Goal: Information Seeking & Learning: Learn about a topic

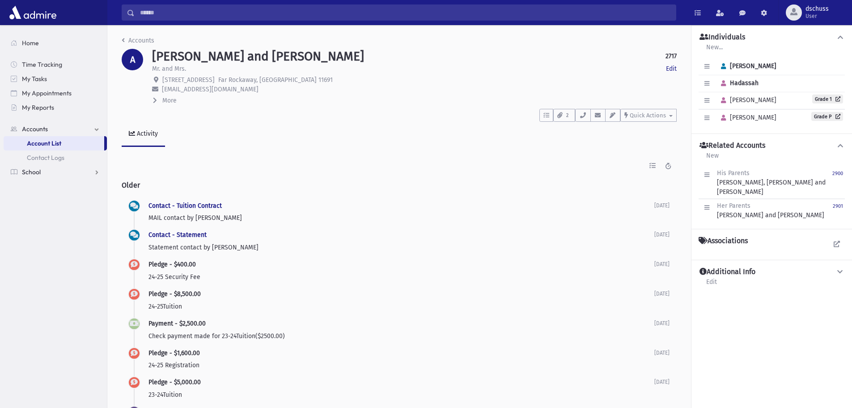
click at [44, 170] on link "School" at bounding box center [55, 172] width 103 height 14
click at [45, 158] on span "Students" at bounding box center [39, 157] width 25 height 8
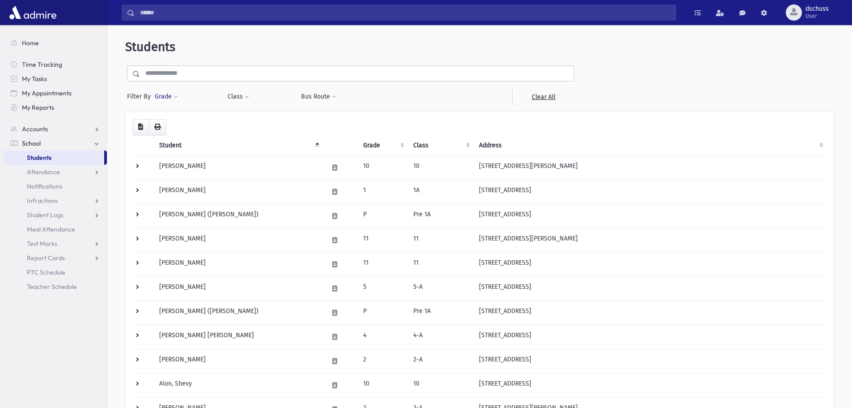
click at [173, 93] on button "Grade" at bounding box center [166, 97] width 24 height 16
click at [191, 114] on div "* * * * * * * * * ***** * * * ** ** **" at bounding box center [207, 123] width 107 height 20
click at [190, 119] on ul at bounding box center [206, 121] width 93 height 13
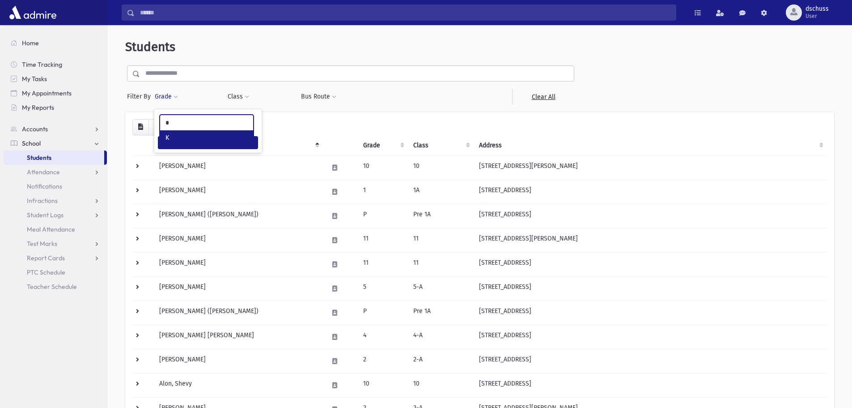
type input "*"
select select "*"
click at [178, 141] on button "Filter" at bounding box center [208, 142] width 100 height 13
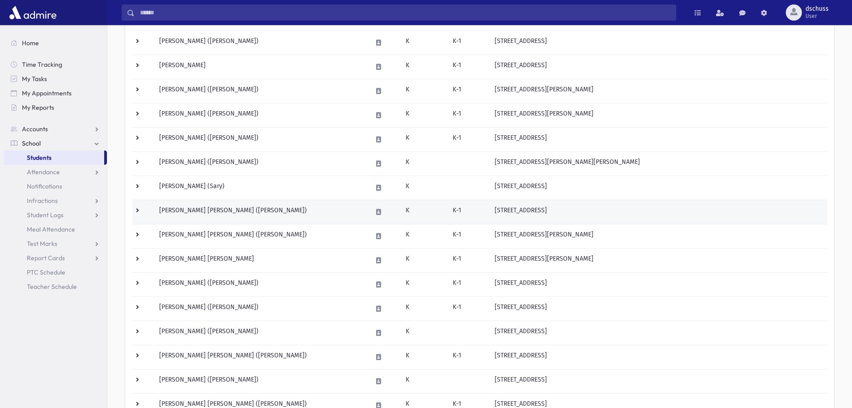
scroll to position [22, 0]
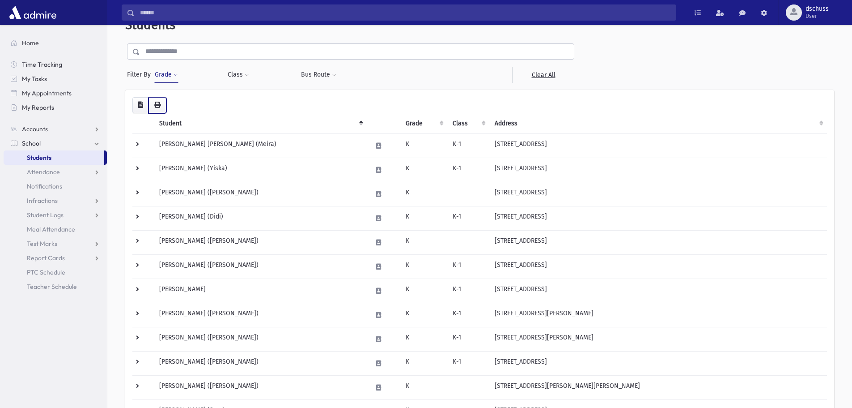
click at [158, 106] on icon "button" at bounding box center [157, 105] width 6 height 6
click at [174, 79] on button "Grade" at bounding box center [166, 75] width 24 height 16
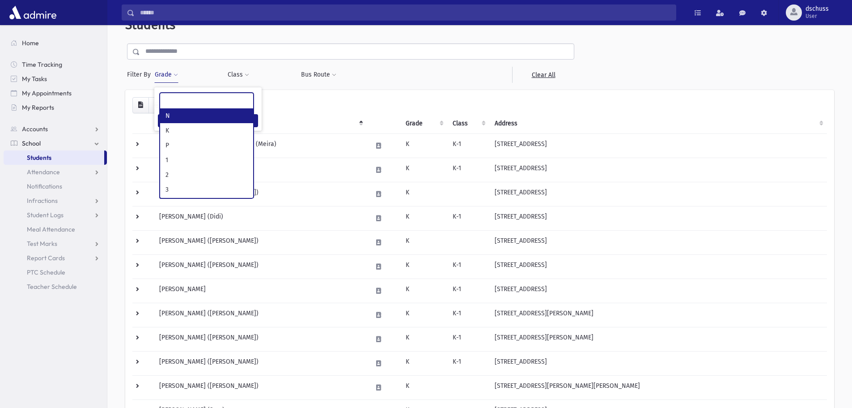
select select "*"
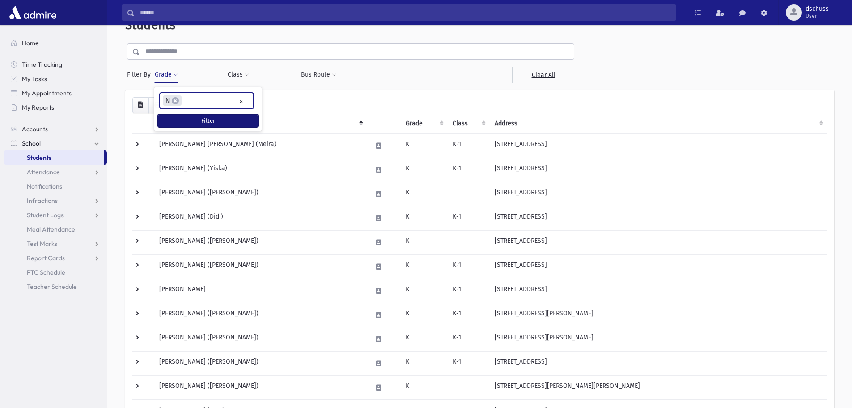
click at [181, 119] on button "Filter" at bounding box center [208, 120] width 100 height 13
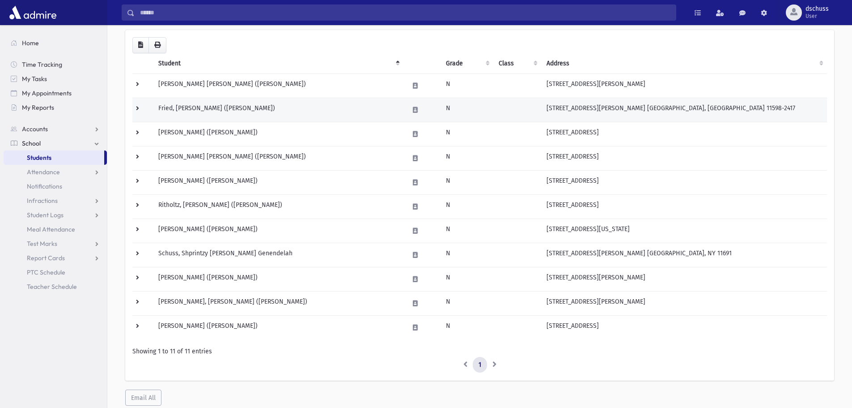
scroll to position [66, 0]
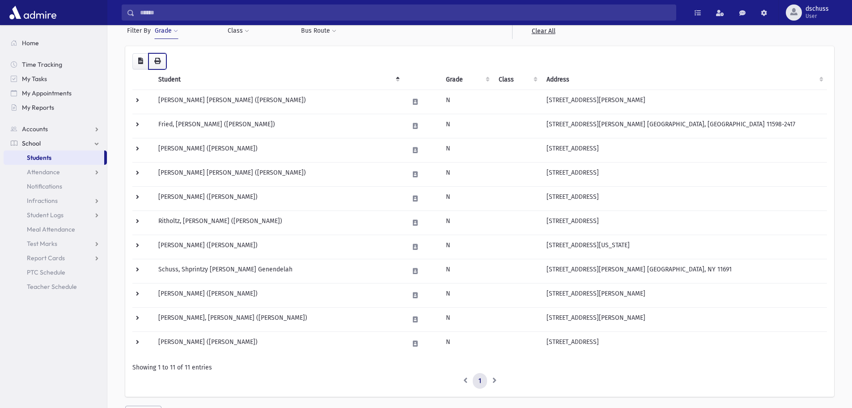
click at [157, 58] on icon "button" at bounding box center [157, 61] width 6 height 6
click at [270, 192] on td "[PERSON_NAME] ([PERSON_NAME])" at bounding box center [278, 198] width 251 height 24
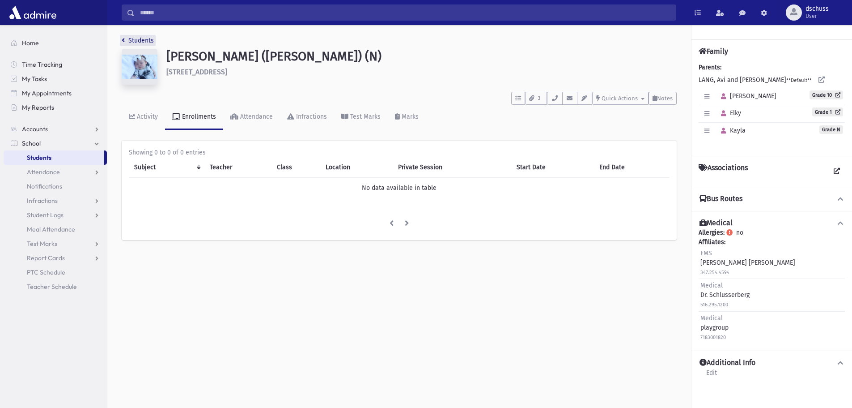
click at [123, 39] on icon "breadcrumb" at bounding box center [123, 40] width 3 height 6
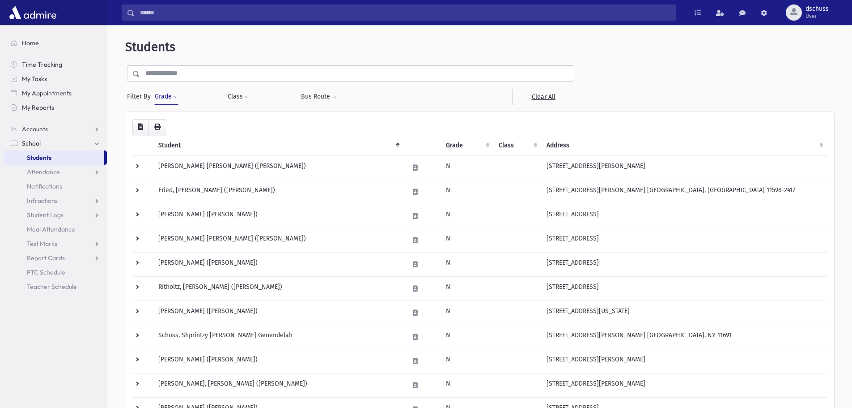
click at [162, 96] on button "Grade" at bounding box center [166, 97] width 24 height 16
click at [174, 121] on span "×" at bounding box center [175, 122] width 7 height 7
click at [166, 96] on button "Grade" at bounding box center [166, 97] width 24 height 16
click at [213, 143] on button "Filter" at bounding box center [208, 142] width 100 height 13
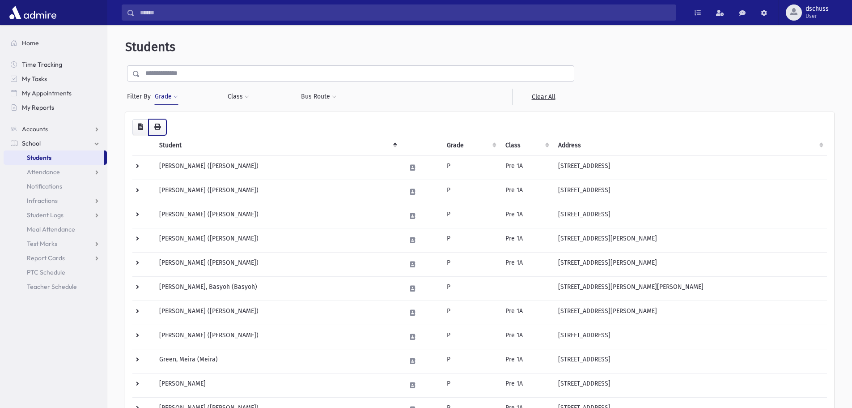
click at [159, 127] on icon "button" at bounding box center [157, 126] width 6 height 6
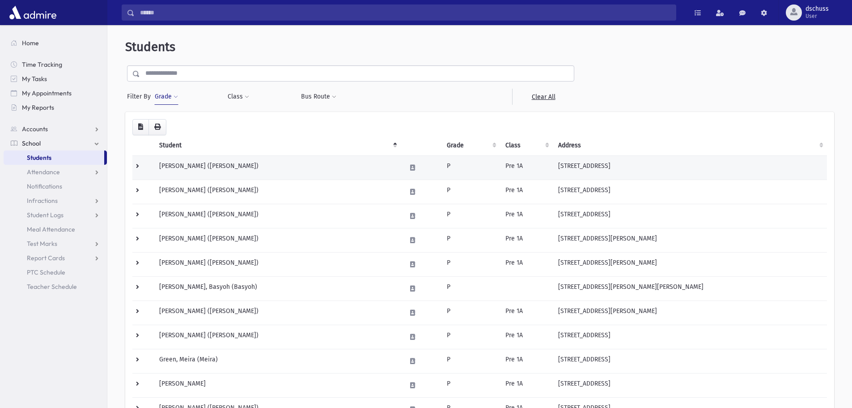
click at [179, 176] on td "[PERSON_NAME] ([PERSON_NAME])" at bounding box center [277, 167] width 247 height 24
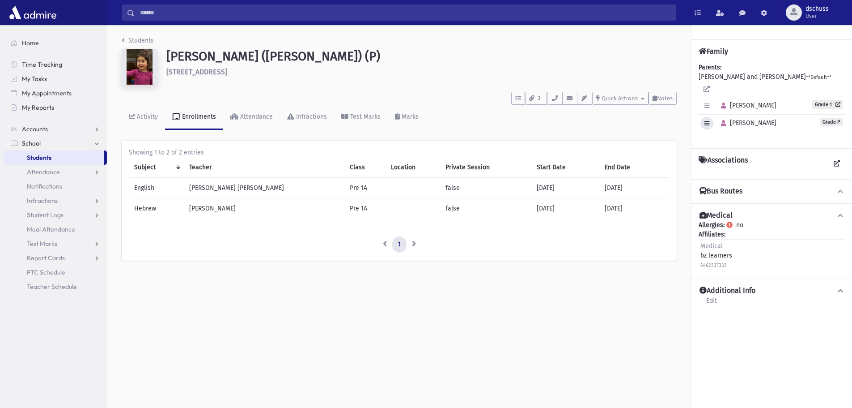
click at [705, 120] on icon "button" at bounding box center [707, 123] width 5 height 6
click at [795, 119] on div "Edit Individual Delete Individual Set Primary [GEOGRAPHIC_DATA] Grade P" at bounding box center [772, 123] width 146 height 17
click at [718, 187] on h4 "Bus Routes" at bounding box center [721, 191] width 43 height 9
click at [734, 187] on h4 "Bus Routes" at bounding box center [721, 191] width 43 height 9
click at [533, 102] on button "2" at bounding box center [536, 98] width 22 height 13
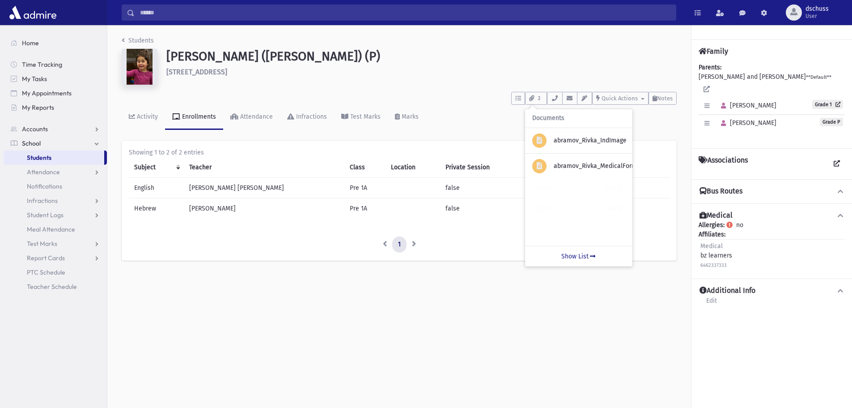
click at [455, 62] on h1 "[PERSON_NAME] ([PERSON_NAME]) (P)" at bounding box center [421, 56] width 510 height 15
